Goal: Task Accomplishment & Management: Use online tool/utility

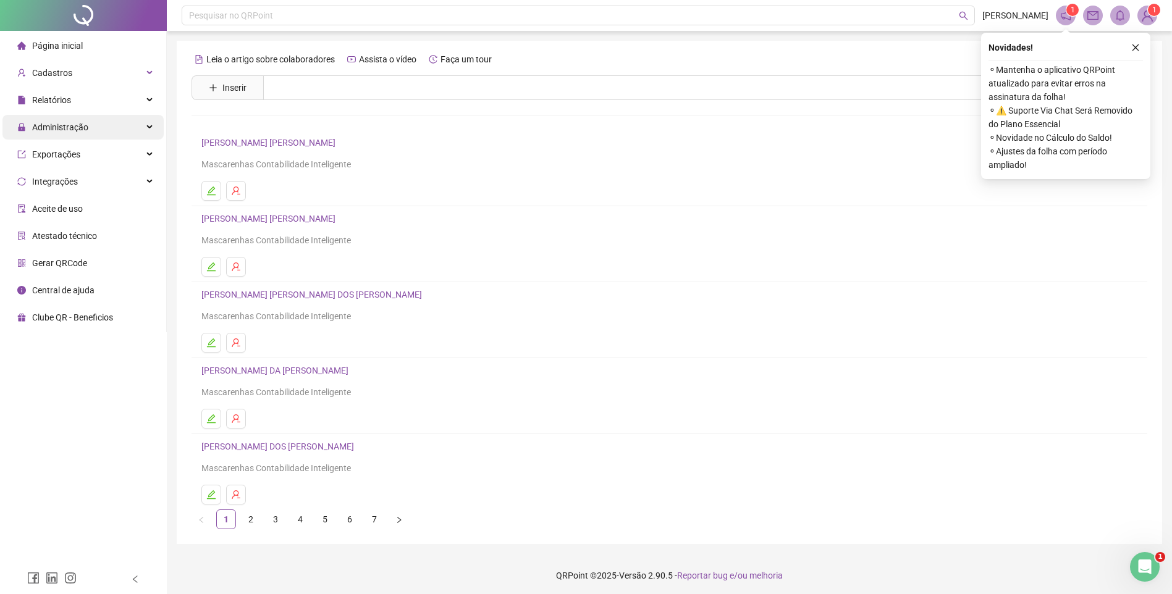
click at [100, 124] on div "Administração" at bounding box center [82, 127] width 161 height 25
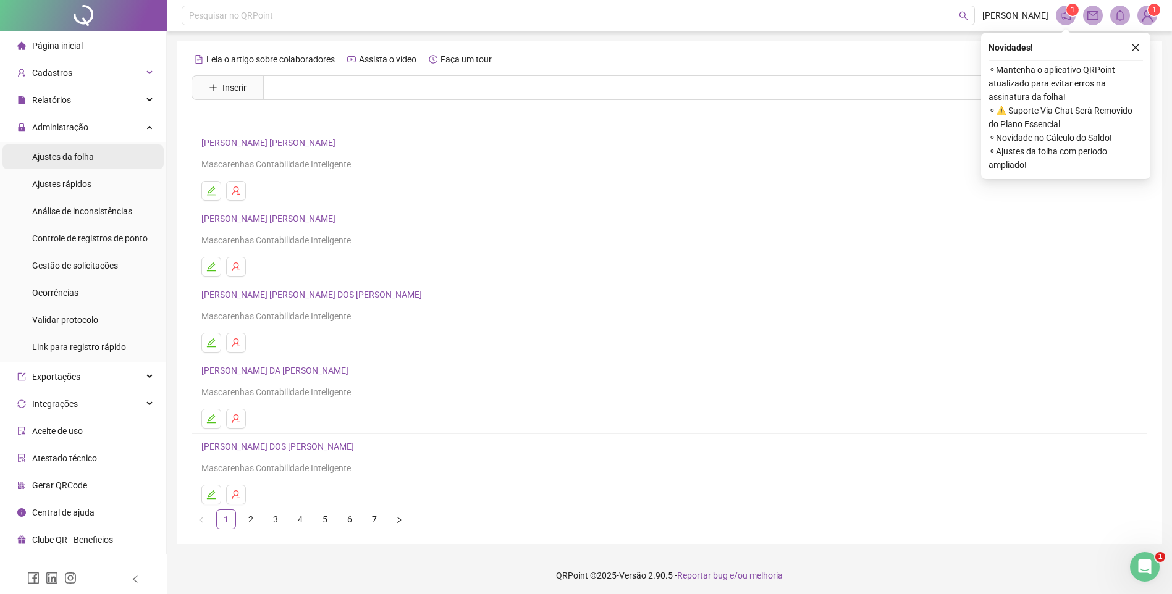
click at [78, 159] on span "Ajustes da folha" at bounding box center [63, 157] width 62 height 10
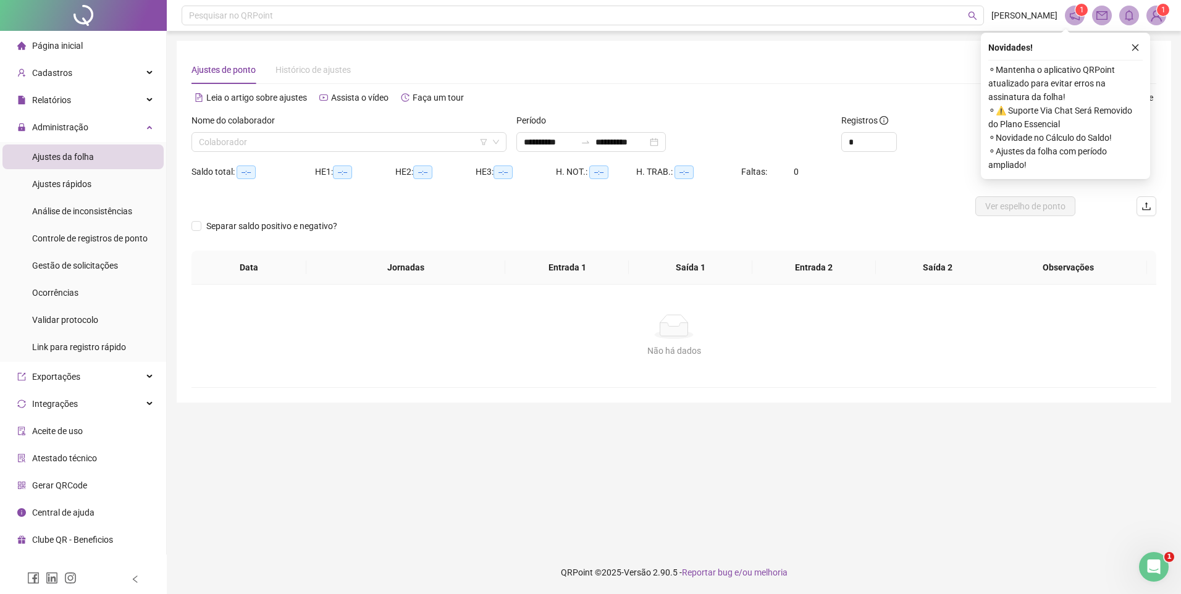
type input "**********"
click at [266, 144] on input "search" at bounding box center [343, 142] width 289 height 19
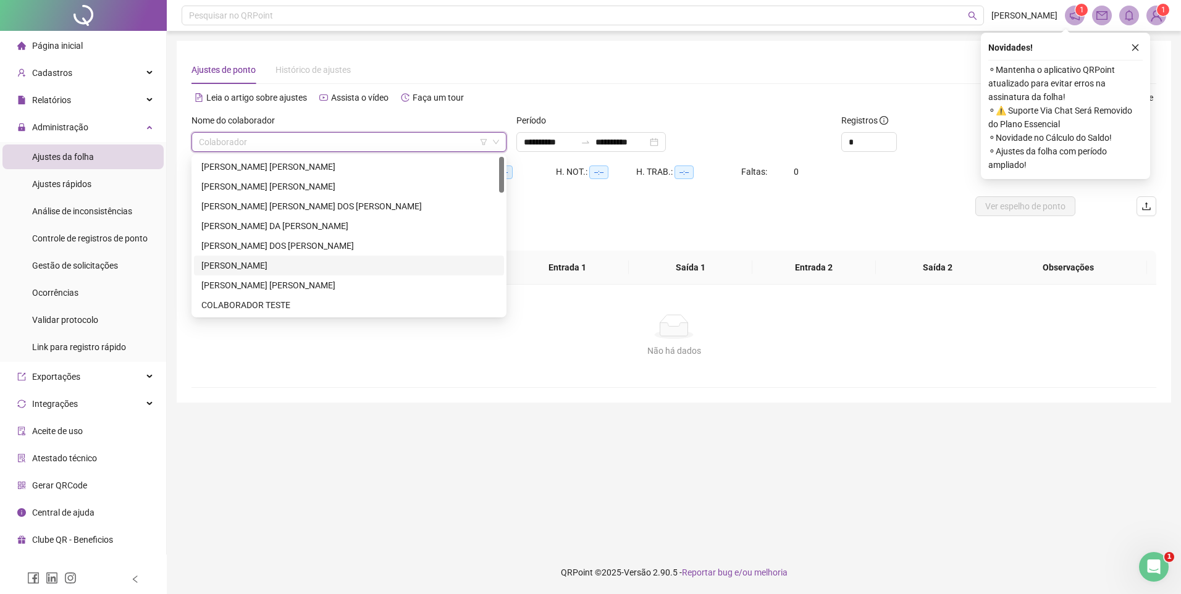
click at [242, 263] on div "[PERSON_NAME]" at bounding box center [348, 266] width 295 height 14
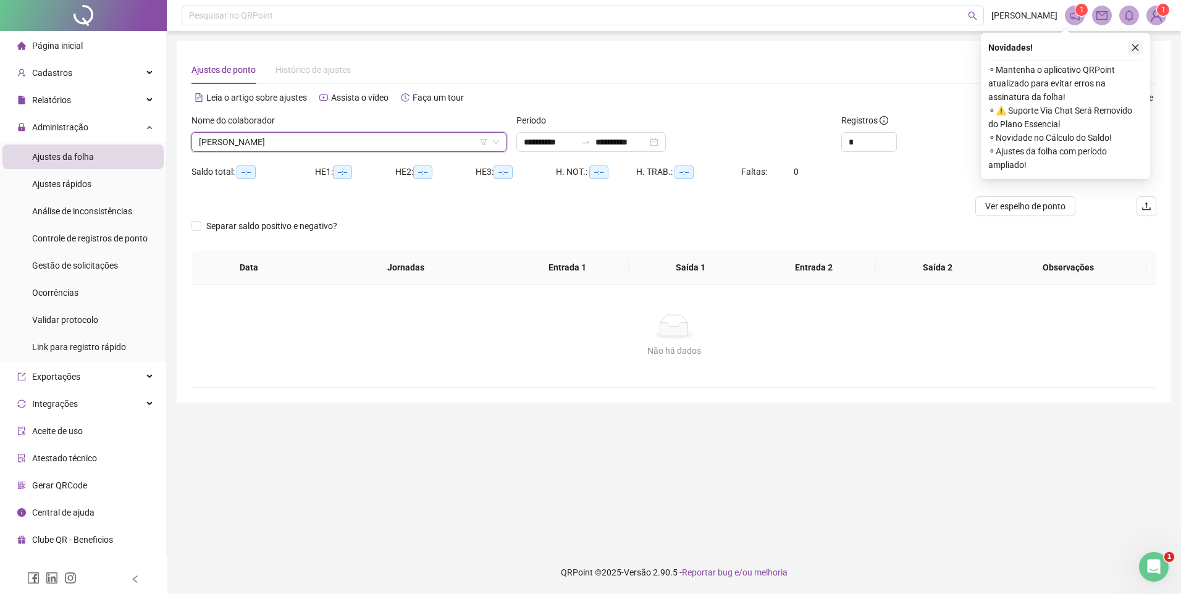
click at [1127, 47] on div "Novidades !" at bounding box center [1065, 47] width 154 height 15
click at [1131, 44] on button "button" at bounding box center [1135, 47] width 15 height 15
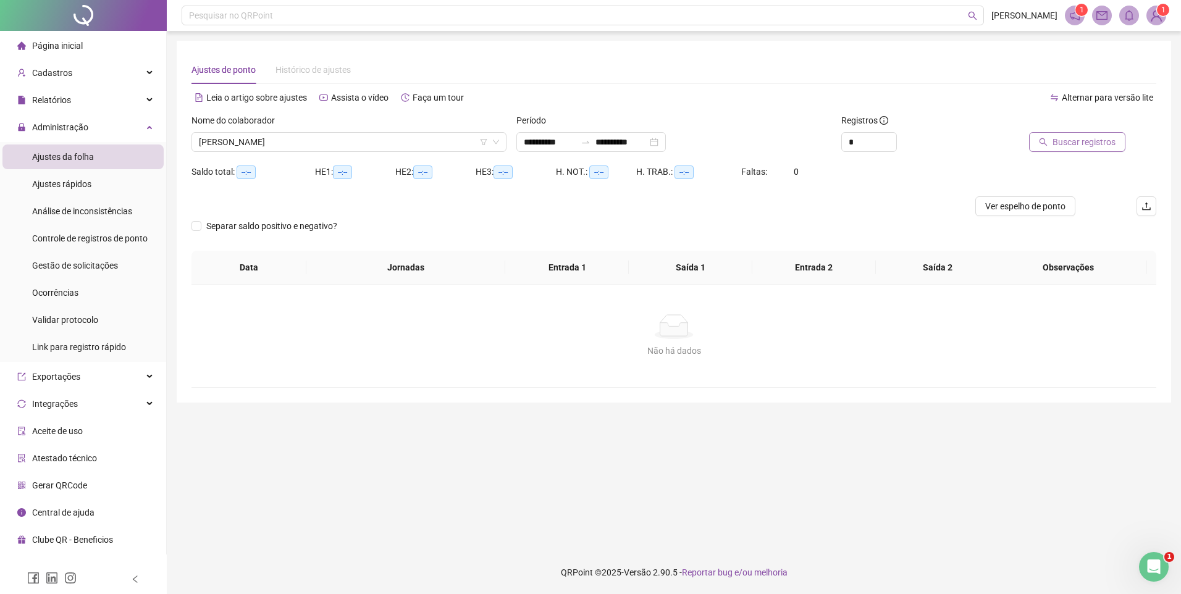
click at [1081, 138] on span "Buscar registros" at bounding box center [1084, 142] width 63 height 14
